Goal: Find specific page/section: Find specific page/section

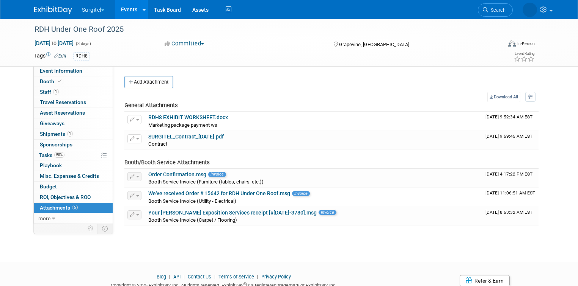
click at [499, 13] on link "Search" at bounding box center [494, 9] width 35 height 13
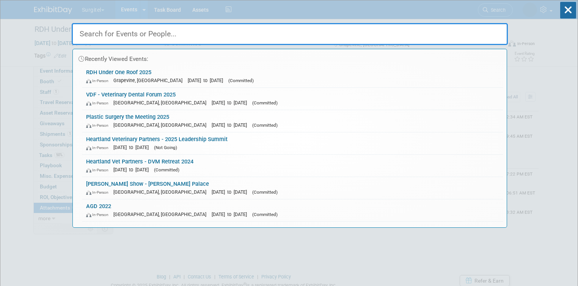
click at [218, 31] on input "text" at bounding box center [290, 34] width 436 height 22
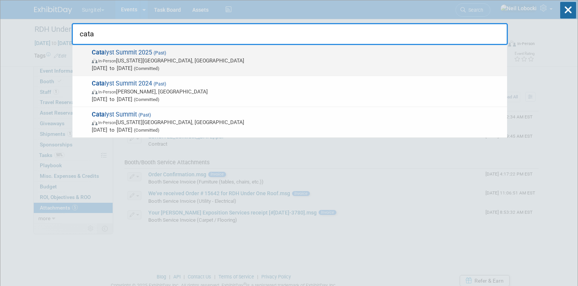
type input "cata"
click at [193, 62] on span "In-Person [US_STATE][GEOGRAPHIC_DATA], [GEOGRAPHIC_DATA]" at bounding box center [297, 61] width 411 height 8
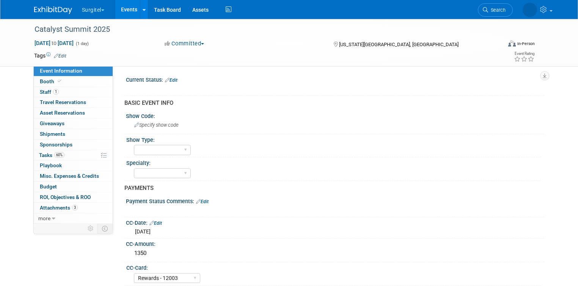
select select "Rewards - 12003"
select select "Yes"
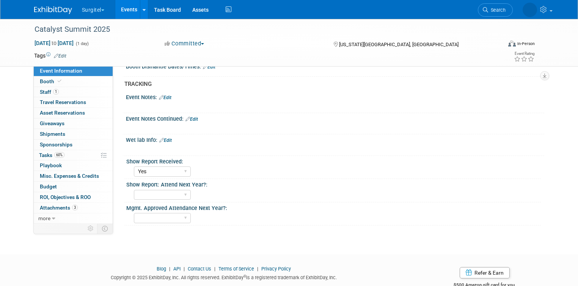
scroll to position [527, 0]
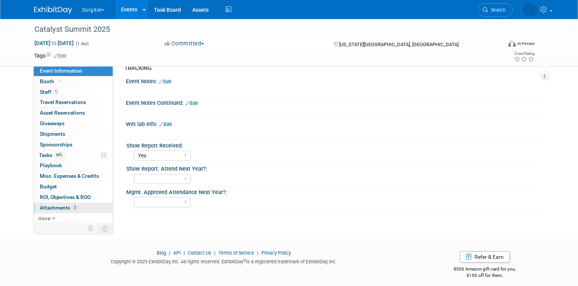
click at [52, 207] on span "Attachments 3" at bounding box center [59, 208] width 38 height 6
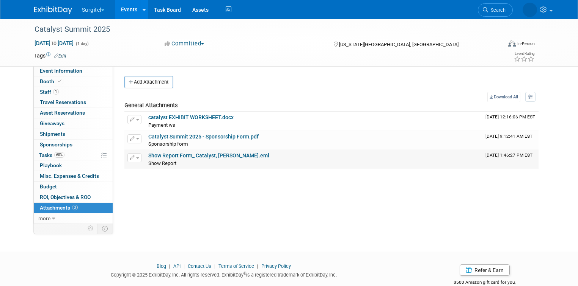
click at [188, 154] on link "Show Report Form_ Catalyst, Norman OK.eml" at bounding box center [208, 156] width 121 height 6
